Goal: Information Seeking & Learning: Learn about a topic

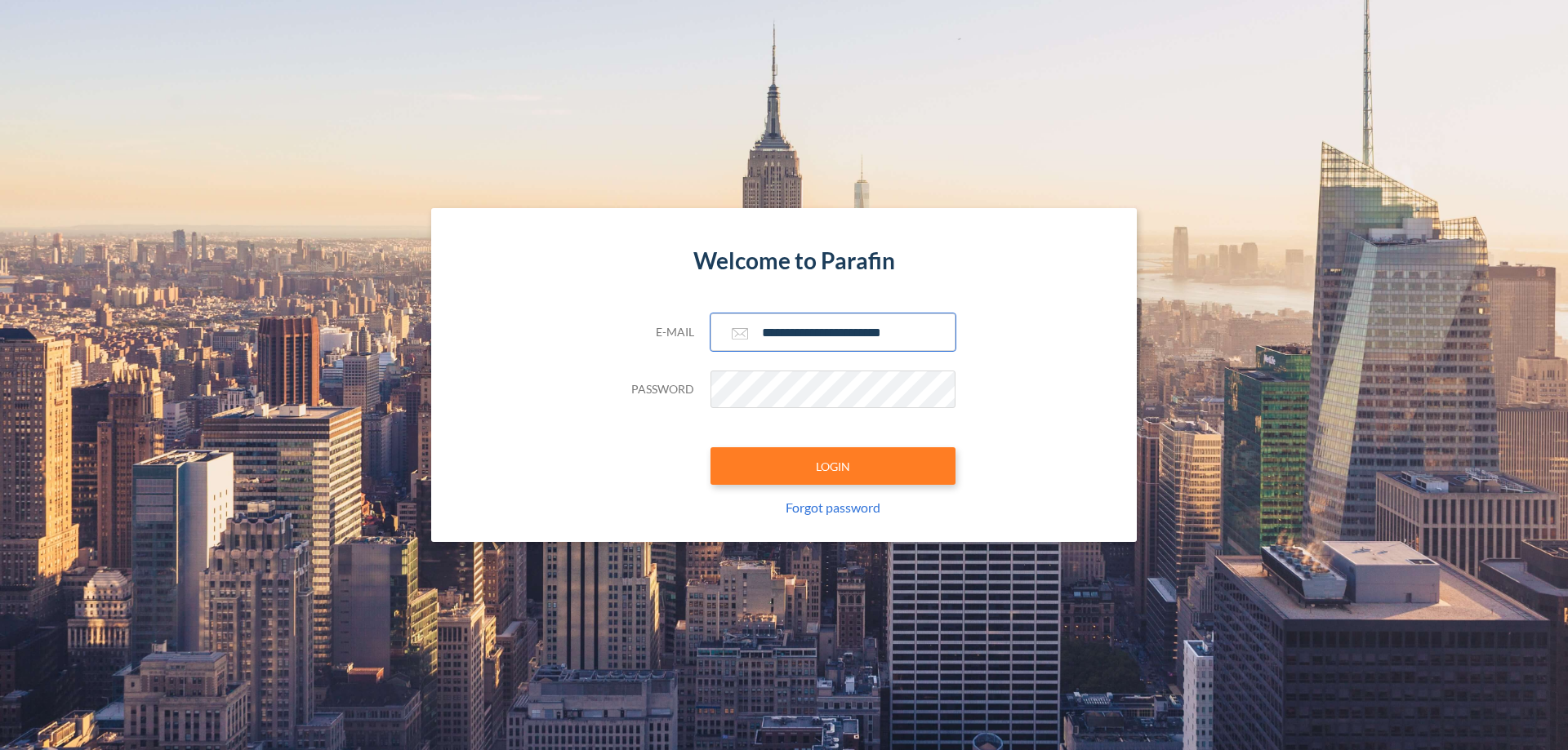
type input "**********"
click at [833, 466] on button "LOGIN" at bounding box center [833, 466] width 245 height 38
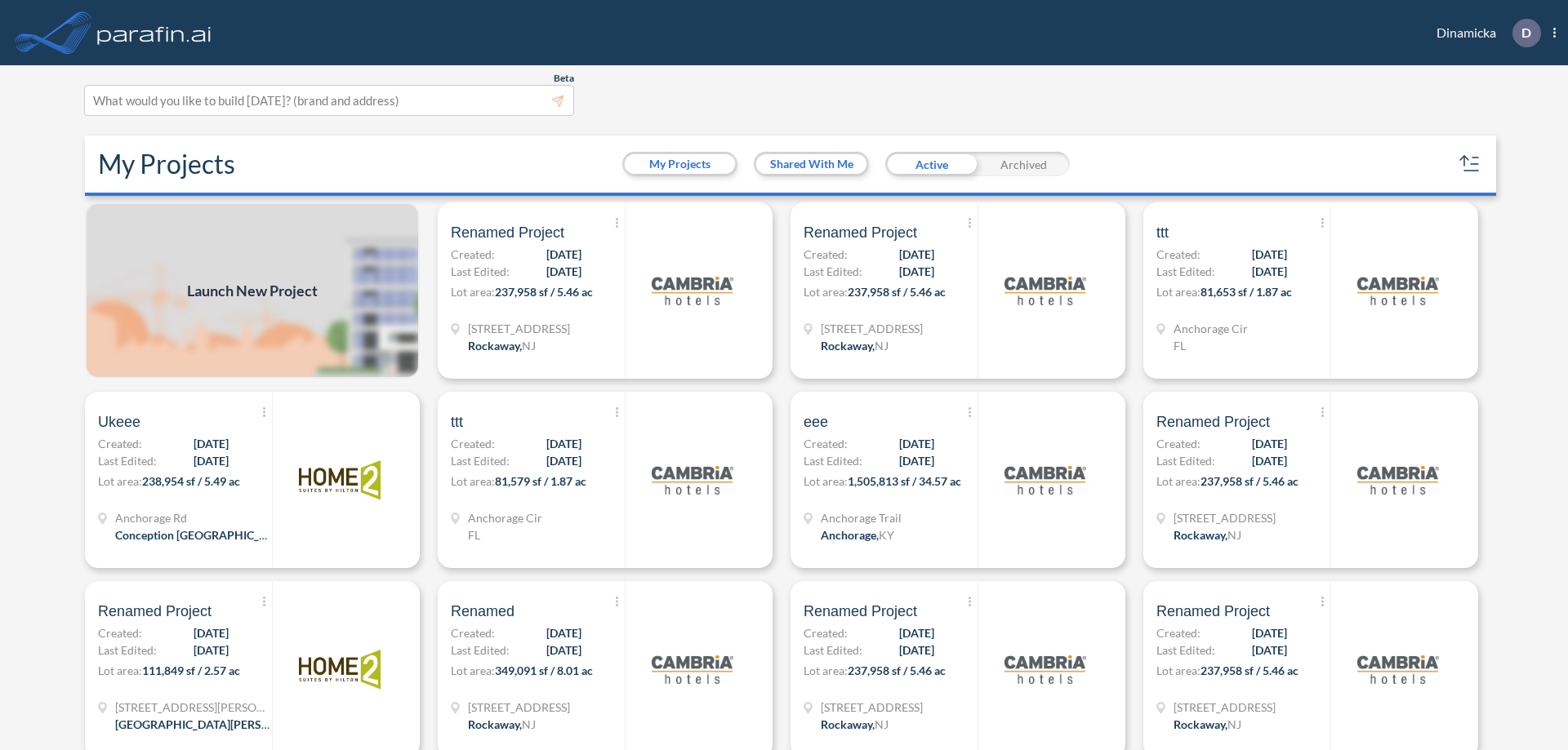
scroll to position [4, 0]
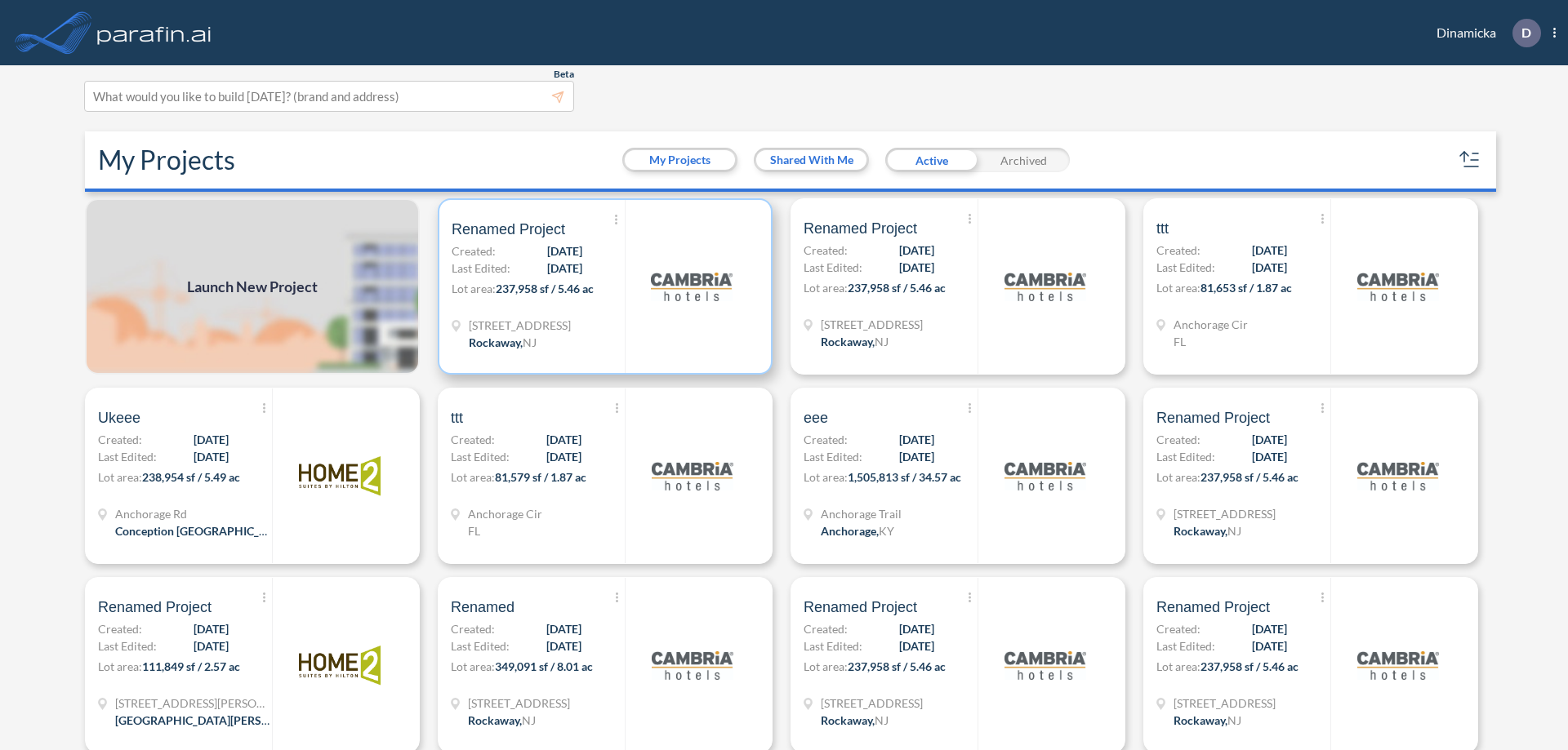
click at [602, 286] on p "Lot area: 237,958 sf / 5.46 ac" at bounding box center [538, 291] width 173 height 24
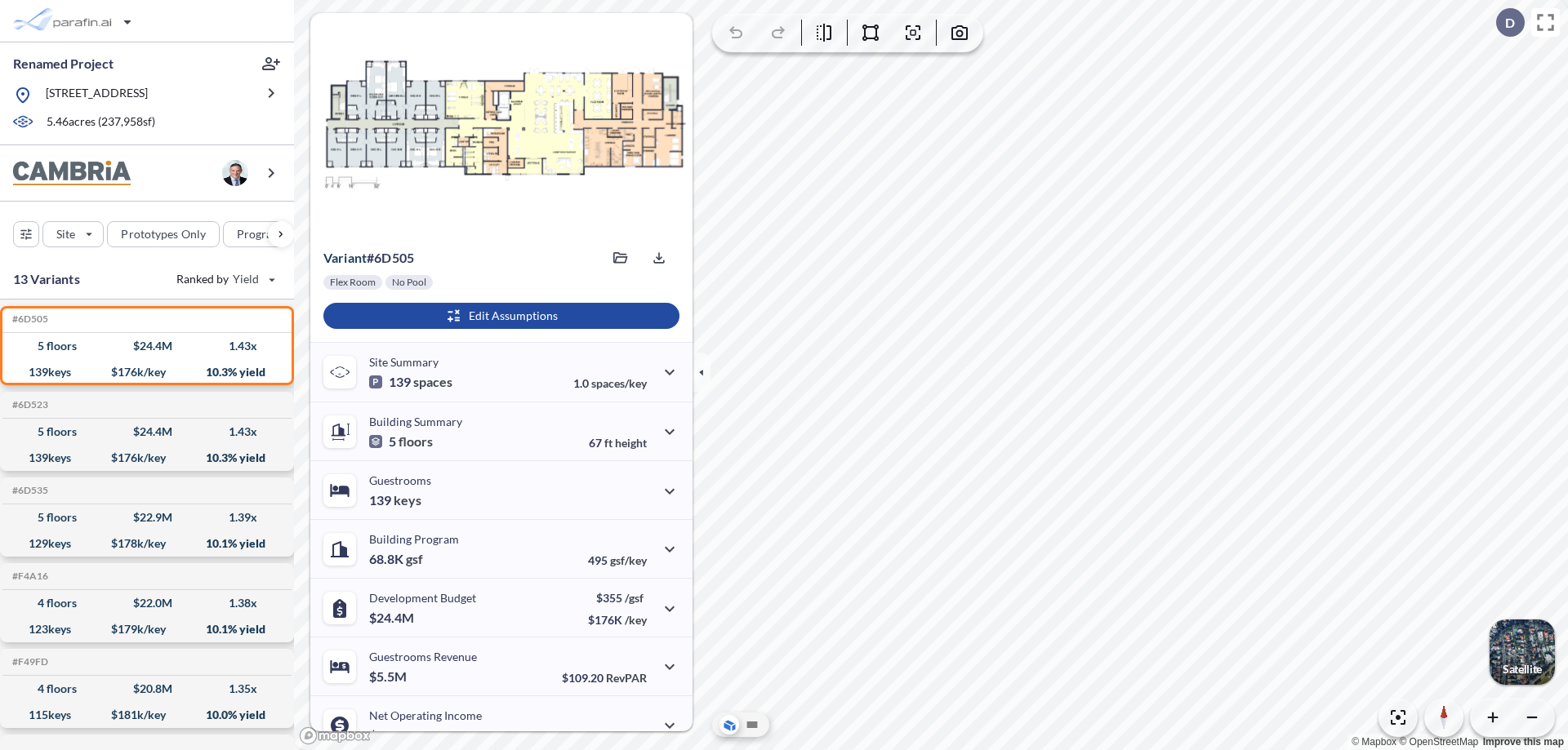
scroll to position [82, 0]
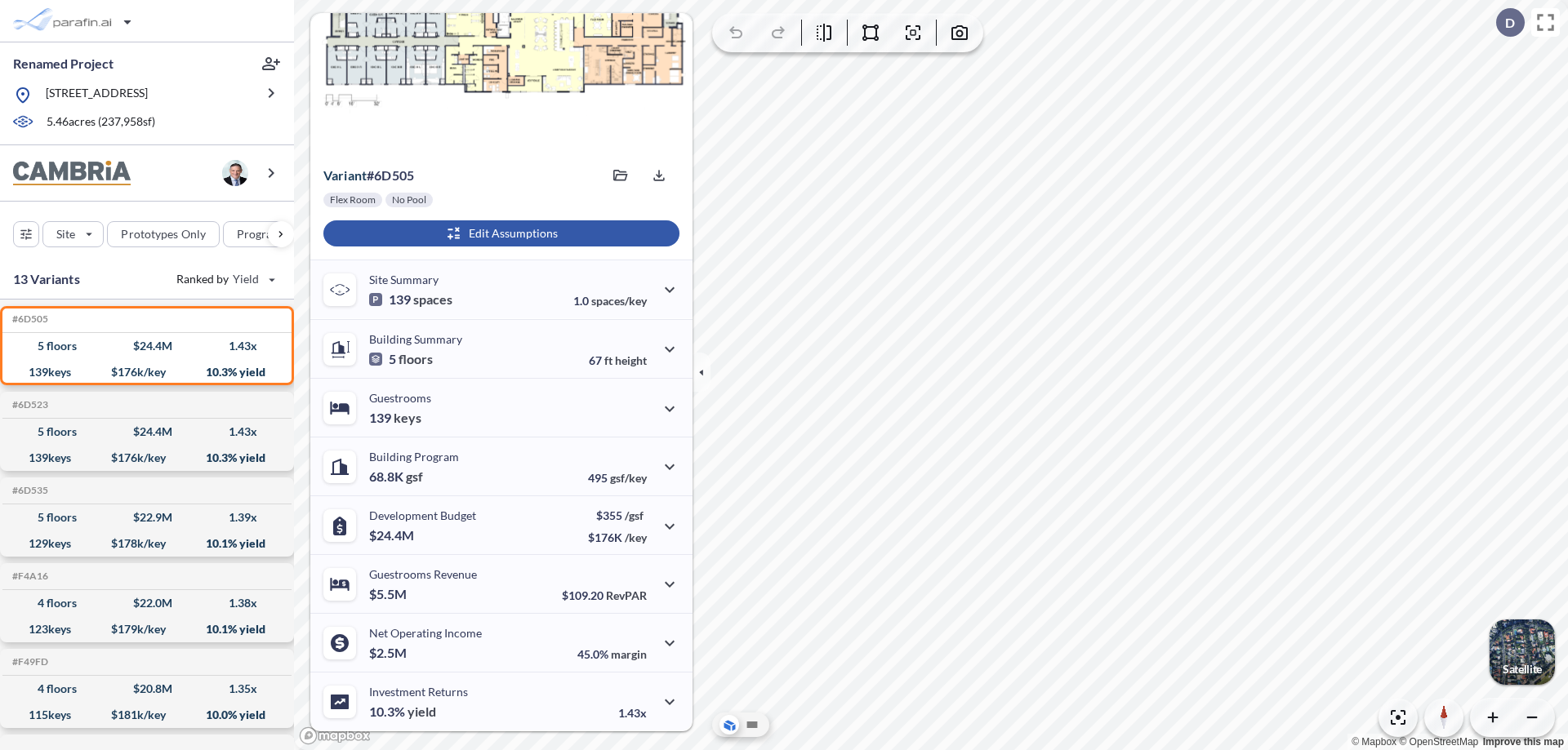
click at [499, 234] on div "button" at bounding box center [502, 234] width 356 height 26
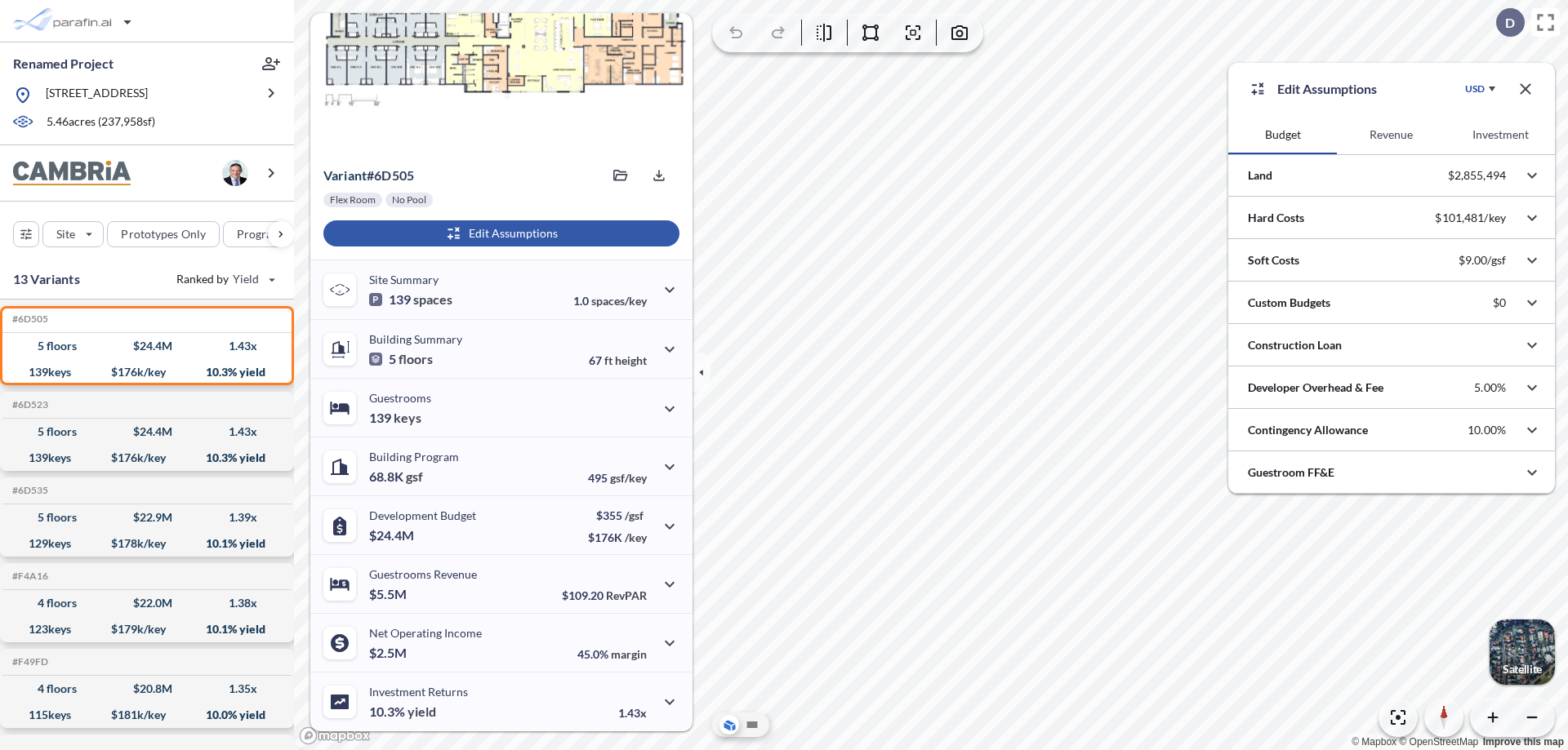
click at [1390, 135] on button "Revenue" at bounding box center [1391, 135] width 109 height 40
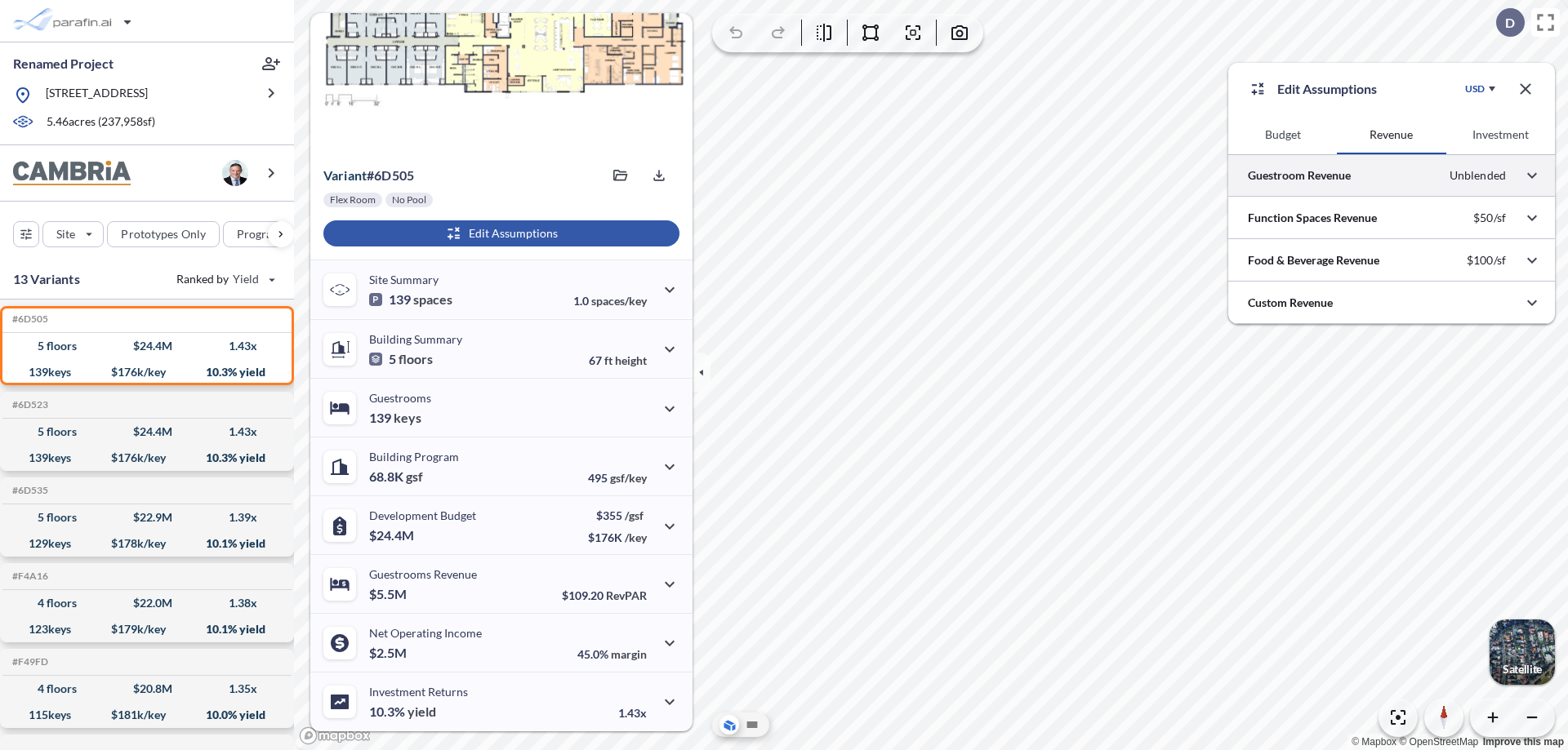
click at [1391, 175] on div at bounding box center [1391, 175] width 327 height 42
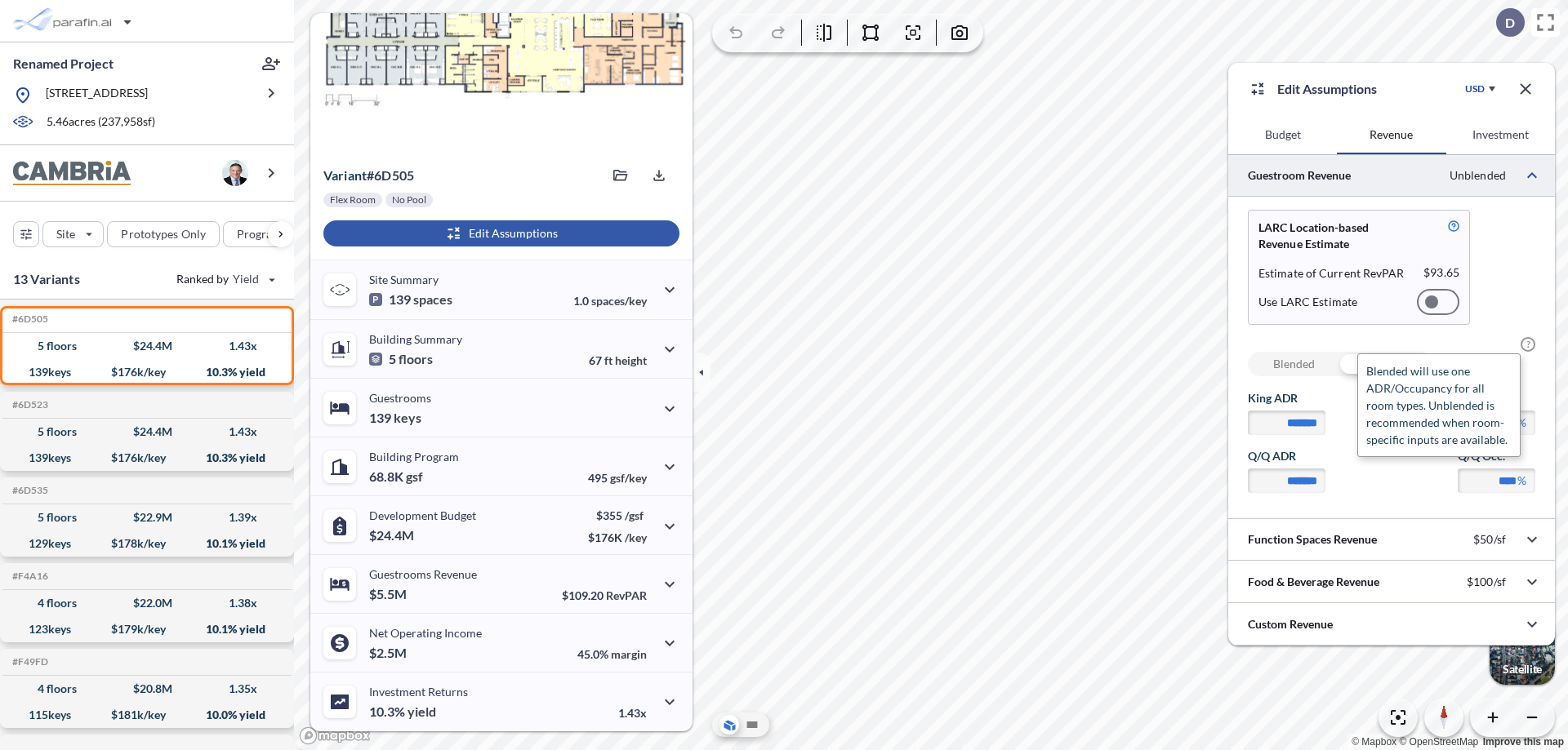
click at [1528, 344] on span "?" at bounding box center [1528, 344] width 15 height 15
